Goal: Find specific page/section: Find specific page/section

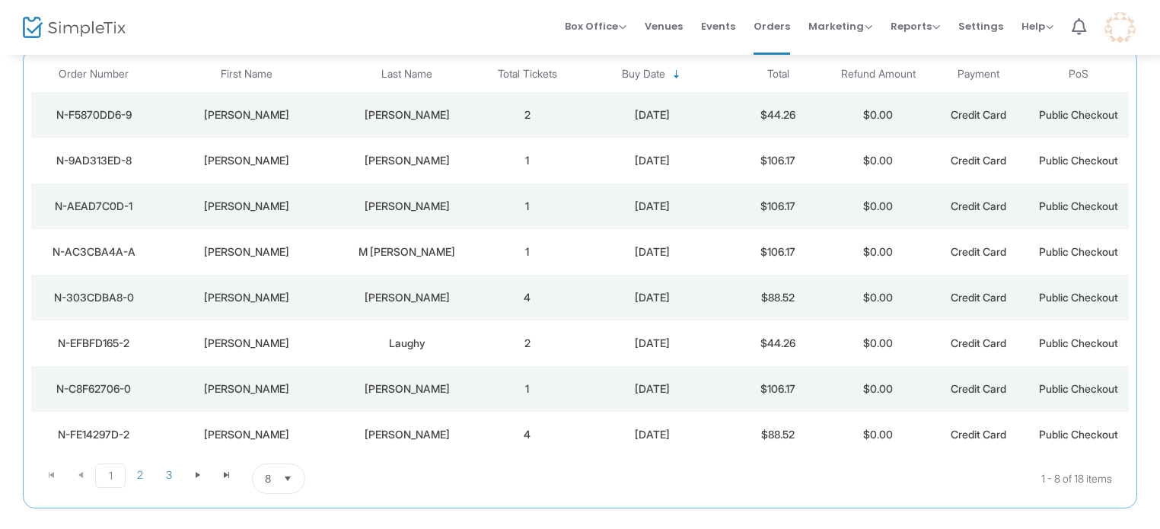
scroll to position [163, 0]
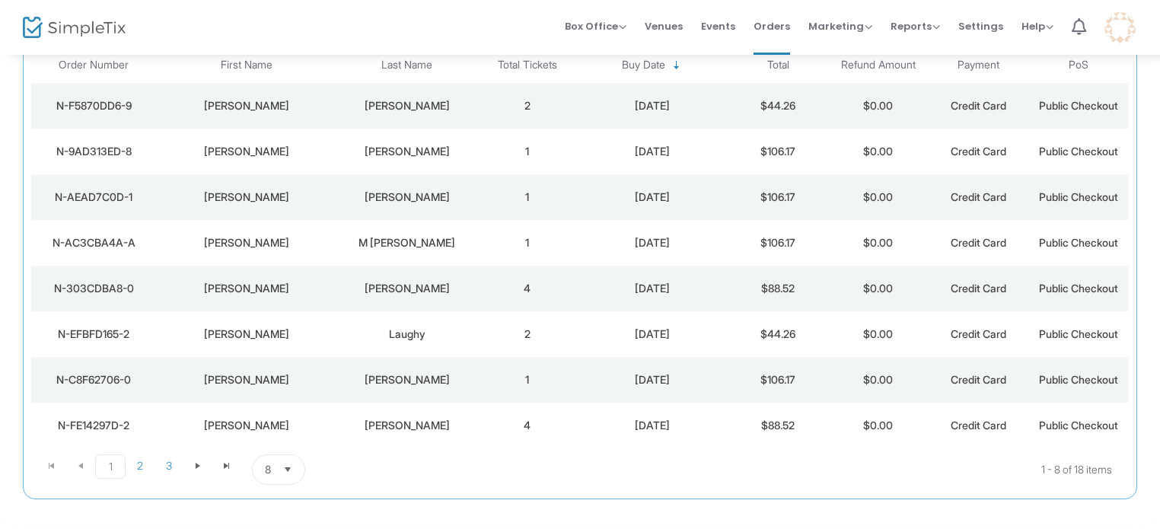
click at [289, 468] on span "Select" at bounding box center [288, 470] width 25 height 25
click at [274, 417] on li "50" at bounding box center [278, 407] width 52 height 30
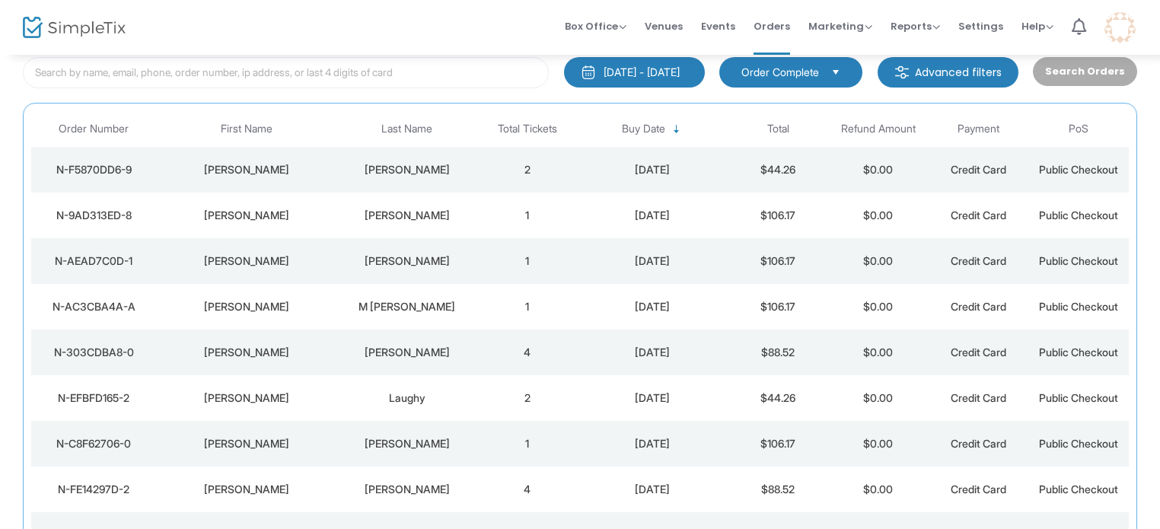
scroll to position [0, 0]
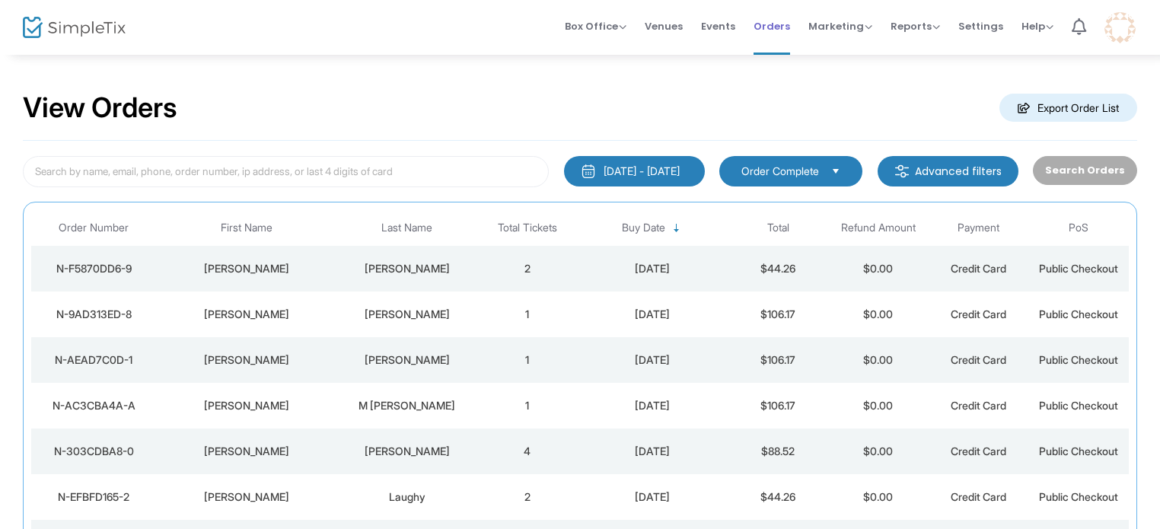
click at [778, 34] on span "Orders" at bounding box center [772, 26] width 37 height 39
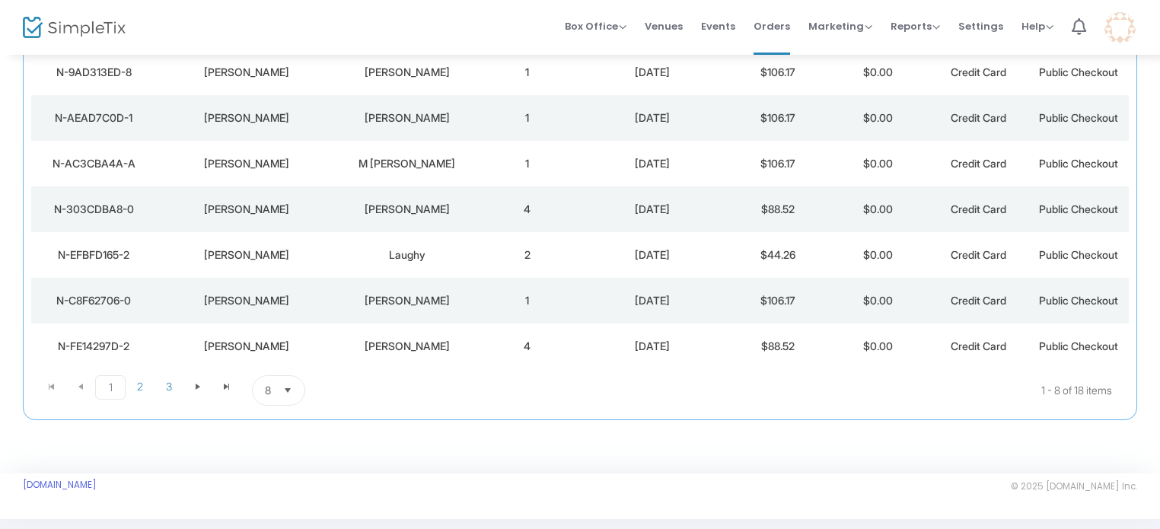
scroll to position [261, 0]
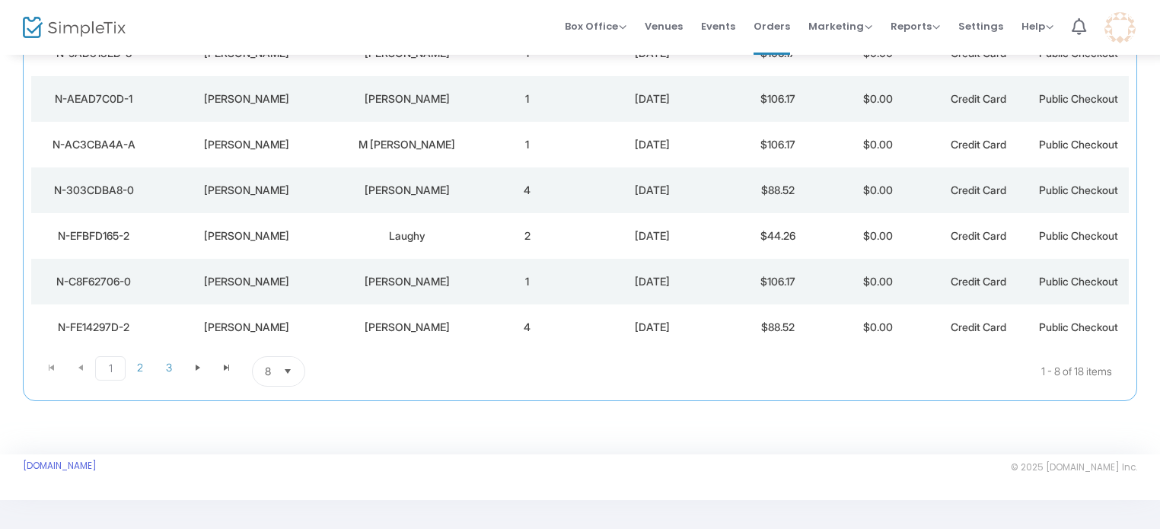
click at [279, 362] on span "Select" at bounding box center [288, 371] width 25 height 25
click at [280, 459] on li "50" at bounding box center [278, 463] width 52 height 30
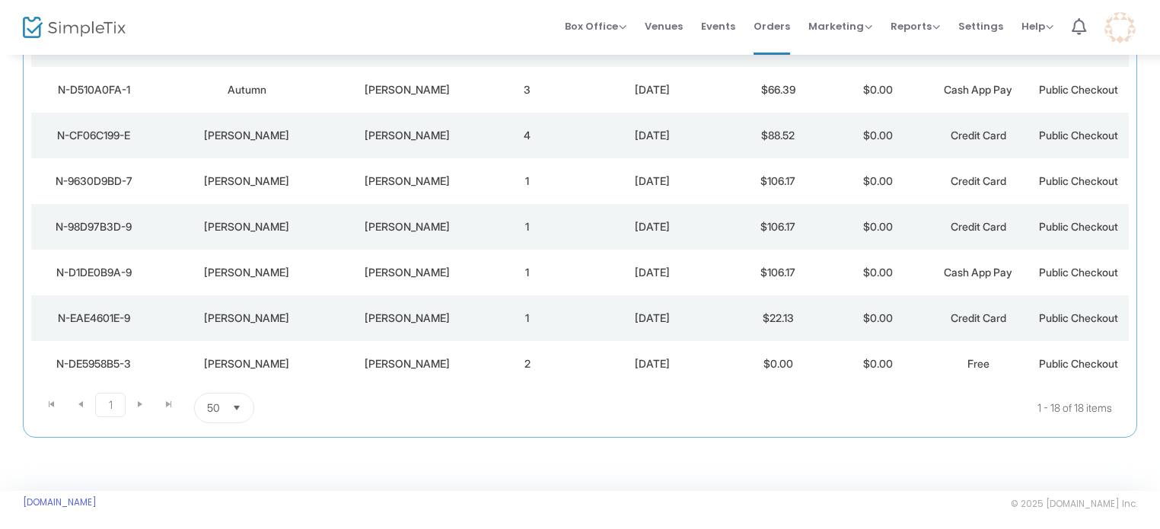
scroll to position [718, 0]
